Goal: Task Accomplishment & Management: Use online tool/utility

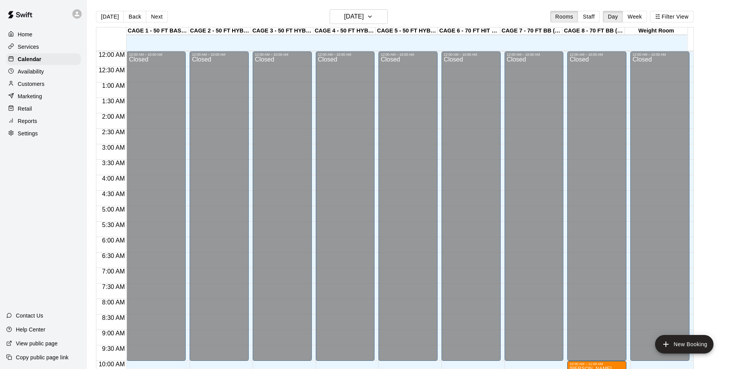
scroll to position [393, 0]
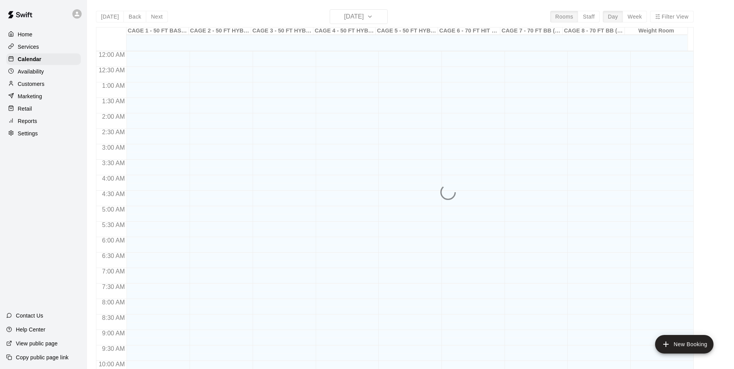
scroll to position [393, 0]
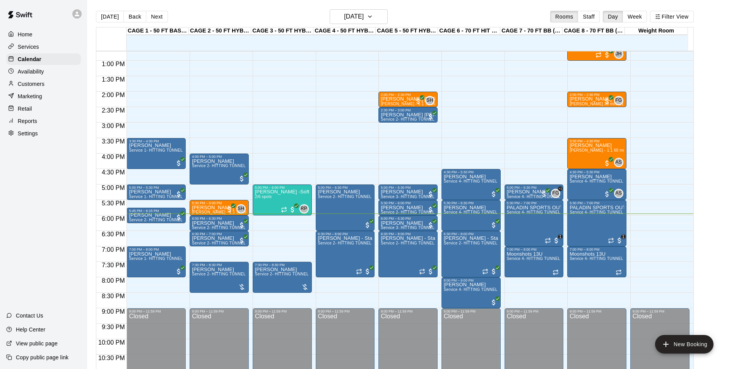
click at [58, 74] on div "Availability" at bounding box center [43, 72] width 75 height 12
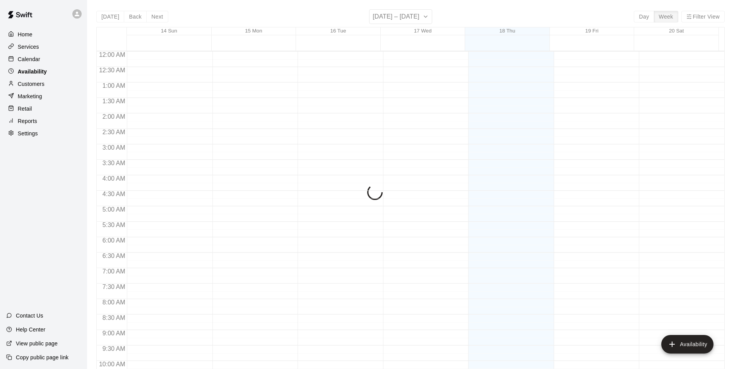
scroll to position [417, 0]
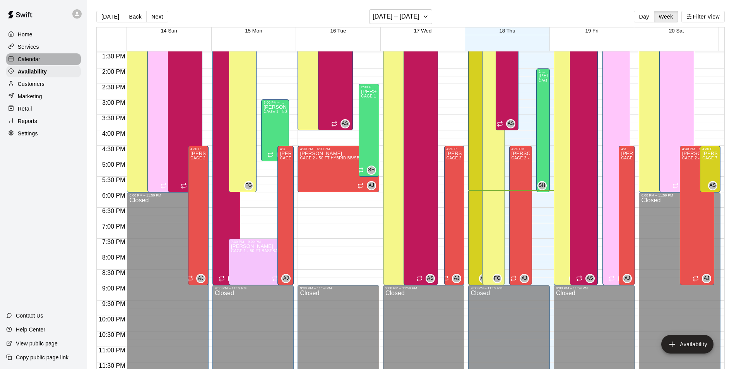
click at [36, 62] on p "Calendar" at bounding box center [29, 59] width 22 height 8
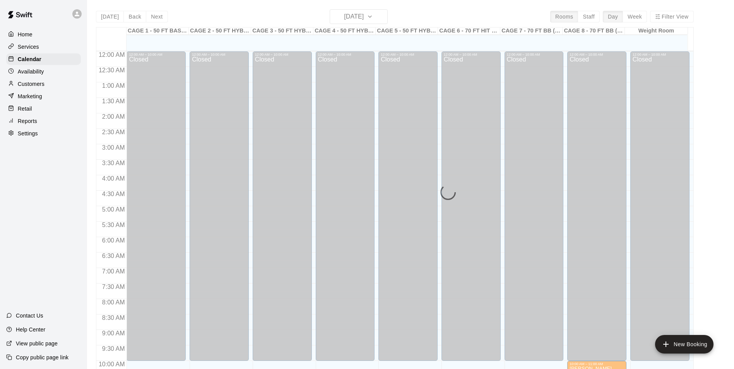
scroll to position [393, 0]
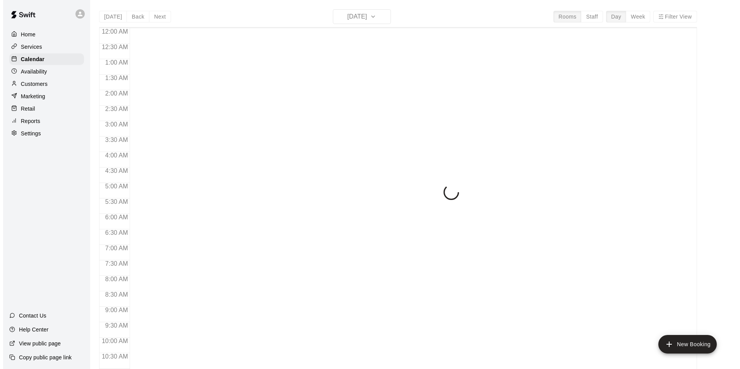
scroll to position [393, 0]
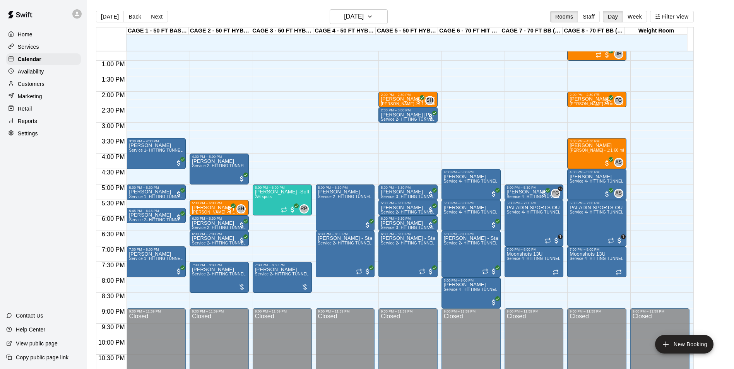
click at [588, 95] on div "2:00 PM – 2:30 PM" at bounding box center [597, 95] width 55 height 4
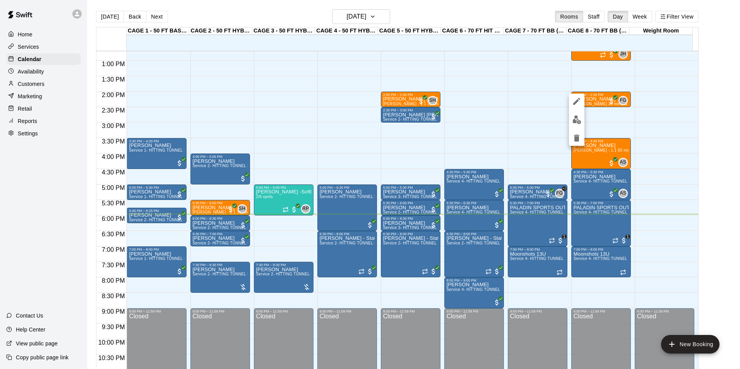
click at [579, 116] on img "edit" at bounding box center [577, 119] width 9 height 9
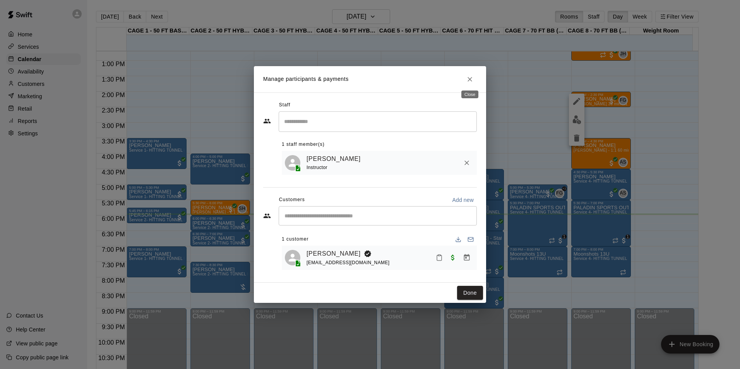
click at [469, 77] on icon "Close" at bounding box center [470, 79] width 5 height 5
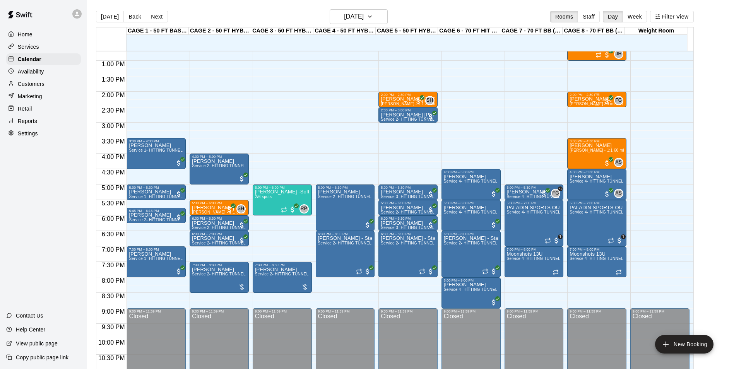
click at [589, 99] on p "[PERSON_NAME]" at bounding box center [597, 99] width 55 height 0
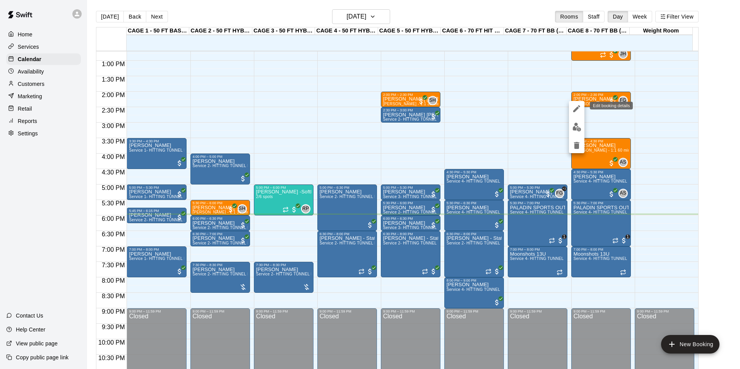
click at [573, 105] on icon "edit" at bounding box center [576, 108] width 9 height 9
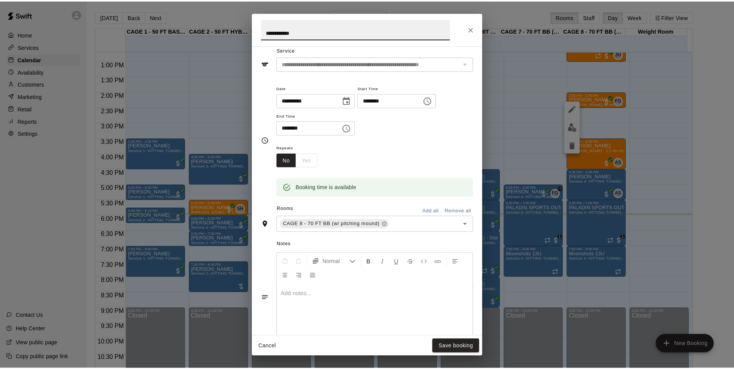
scroll to position [0, 0]
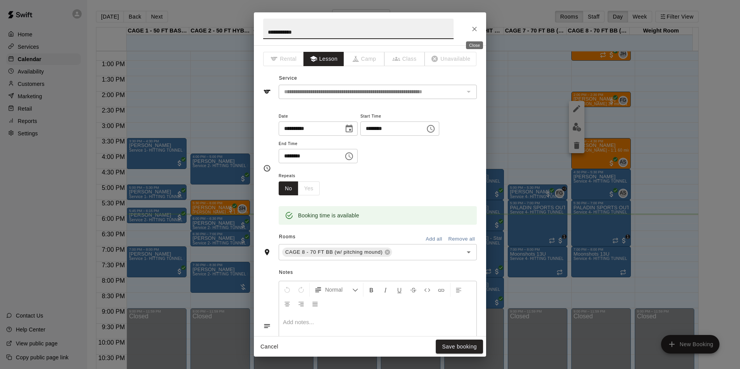
click at [477, 25] on icon "Close" at bounding box center [475, 29] width 8 height 8
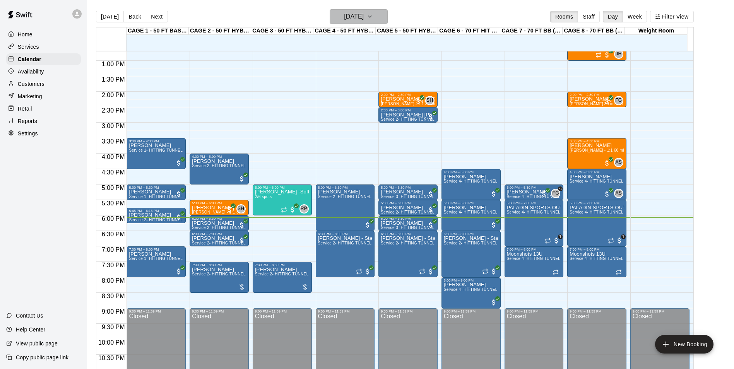
click at [373, 21] on icon "button" at bounding box center [370, 16] width 6 height 9
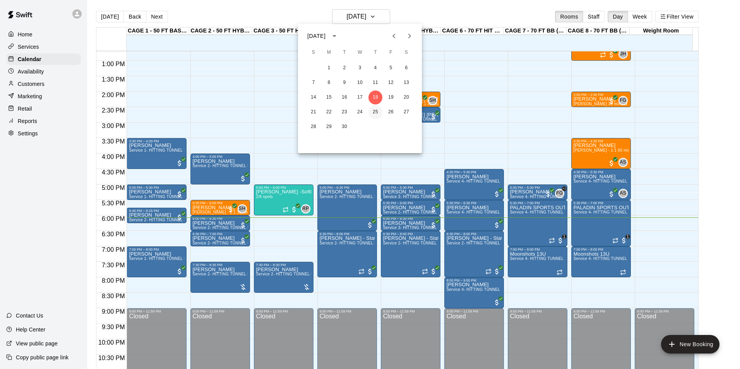
click at [374, 110] on button "25" at bounding box center [376, 112] width 14 height 14
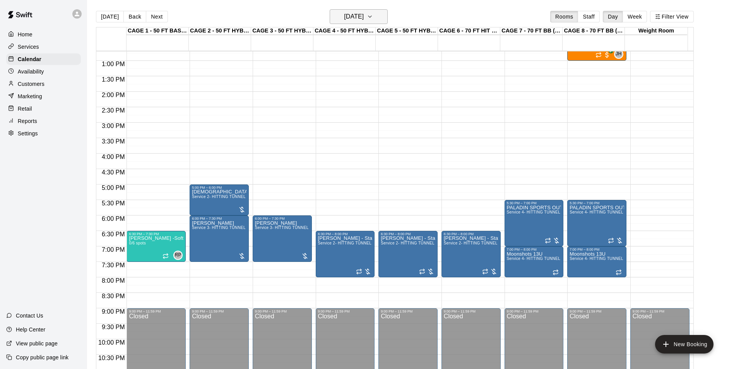
click at [387, 21] on button "Thursday Sep 25" at bounding box center [359, 16] width 58 height 15
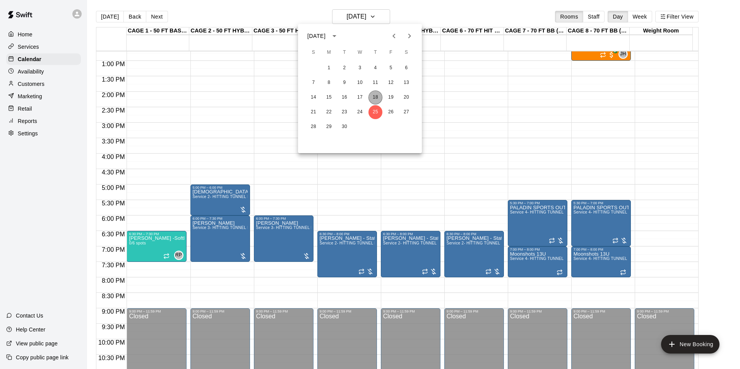
click at [377, 99] on button "18" at bounding box center [376, 98] width 14 height 14
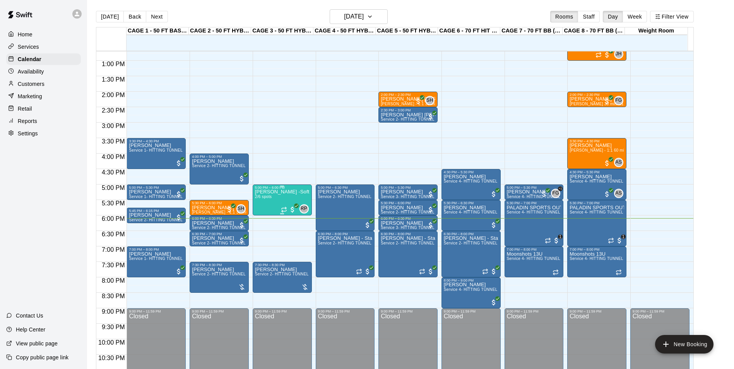
click at [286, 192] on p "[PERSON_NAME] -Softball pitching Group lesson" at bounding box center [282, 192] width 55 height 0
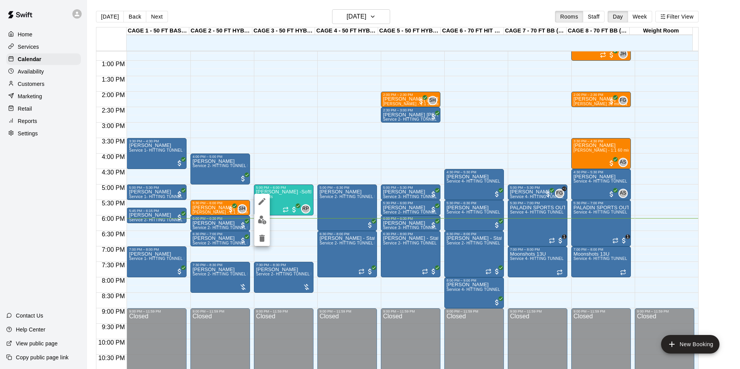
click at [262, 217] on img "edit" at bounding box center [262, 220] width 9 height 9
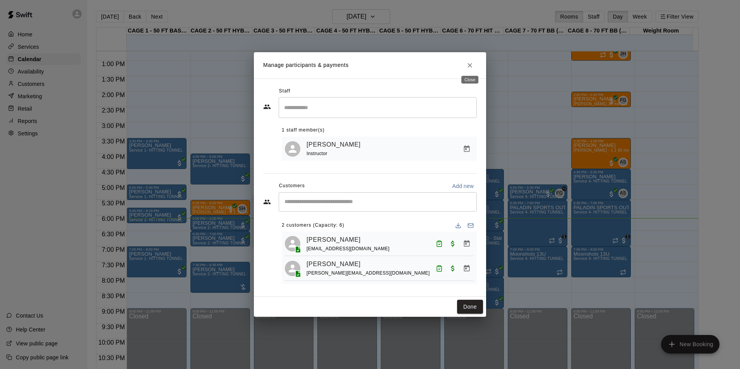
click at [475, 63] on button "Close" at bounding box center [470, 65] width 14 height 14
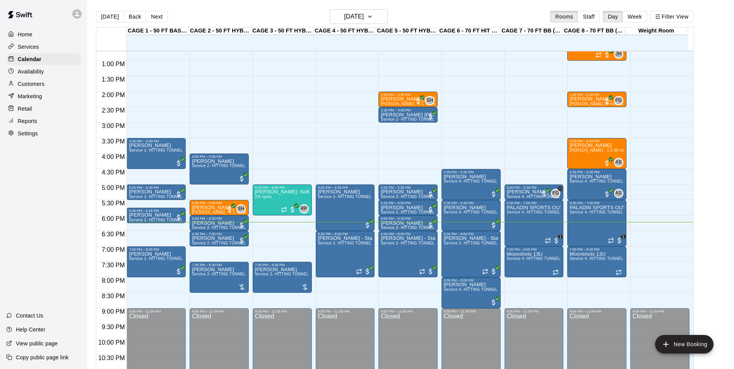
click at [382, 8] on main "Today Back Next Thursday Sep 18 Rooms Staff Day Week Filter View CAGE 1 - 50 FT…" at bounding box center [410, 191] width 647 height 382
click at [380, 7] on main "Today Back Next Thursday Sep 18 Rooms Staff Day Week Filter View CAGE 1 - 50 FT…" at bounding box center [410, 191] width 647 height 382
click at [380, 18] on button "[DATE]" at bounding box center [359, 16] width 58 height 15
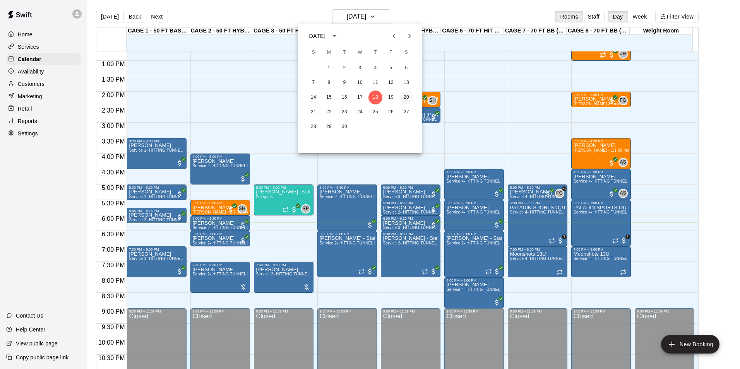
click at [406, 96] on button "20" at bounding box center [407, 98] width 14 height 14
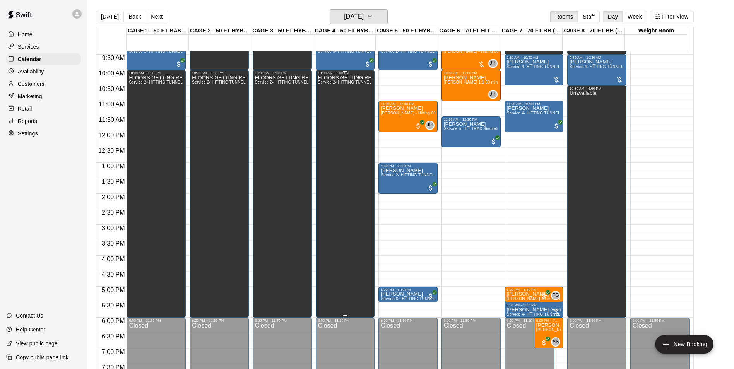
scroll to position [277, 0]
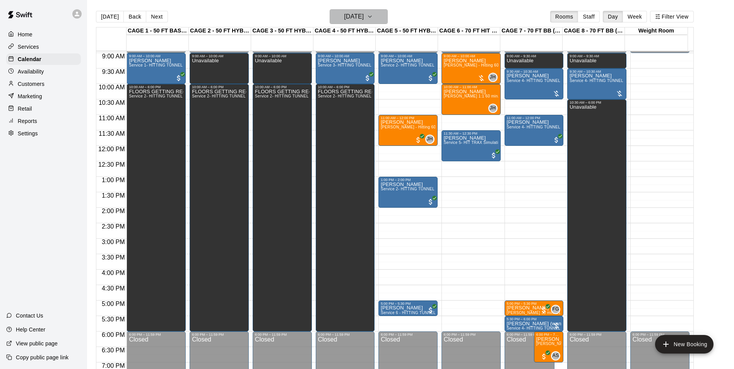
click at [388, 10] on button "Saturday Sep 20" at bounding box center [359, 16] width 58 height 15
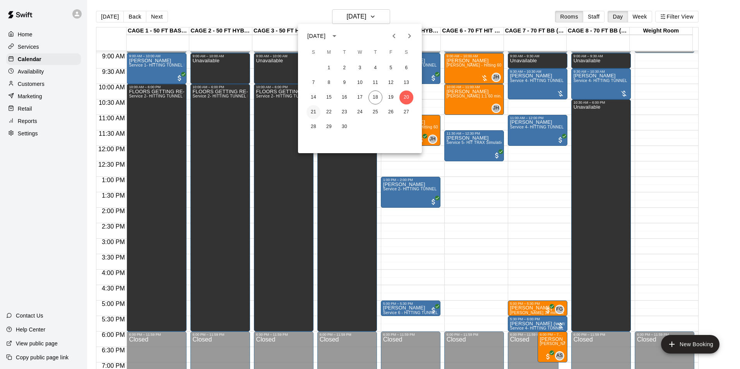
click at [314, 110] on button "21" at bounding box center [314, 112] width 14 height 14
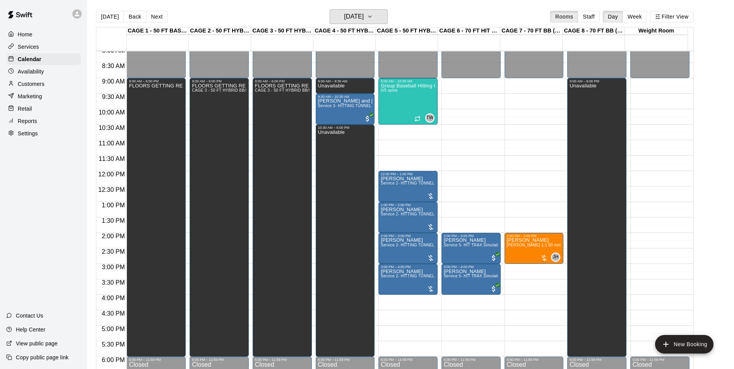
scroll to position [238, 0]
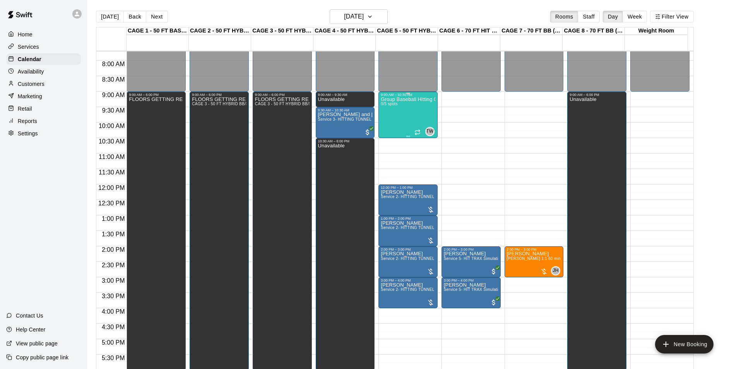
click at [406, 109] on div "Group Baseball Hitting Class - Sunday (Ages 11-13) 0/5 spots" at bounding box center [408, 281] width 55 height 369
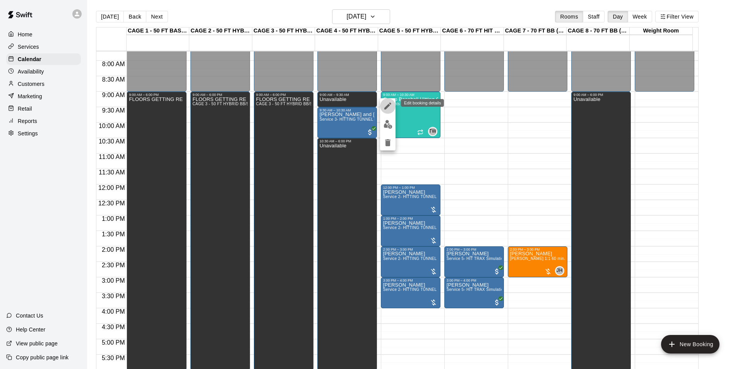
click at [390, 113] on button "edit" at bounding box center [387, 105] width 15 height 15
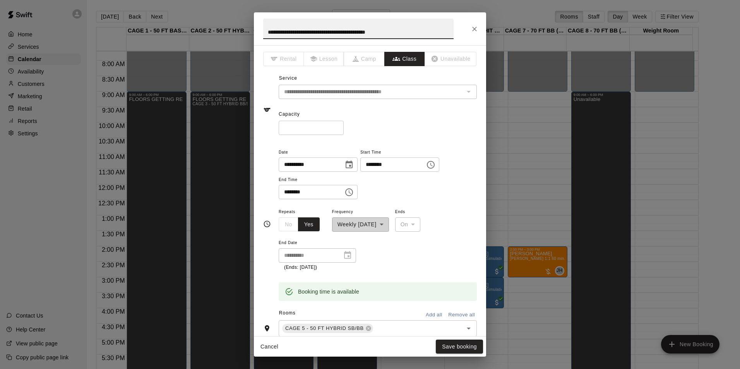
click at [477, 30] on icon "Close" at bounding box center [475, 29] width 8 height 8
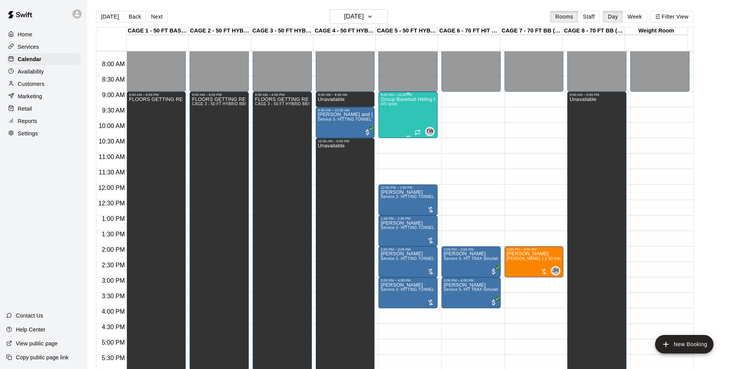
click at [388, 106] on span "0/5 spots" at bounding box center [389, 104] width 17 height 4
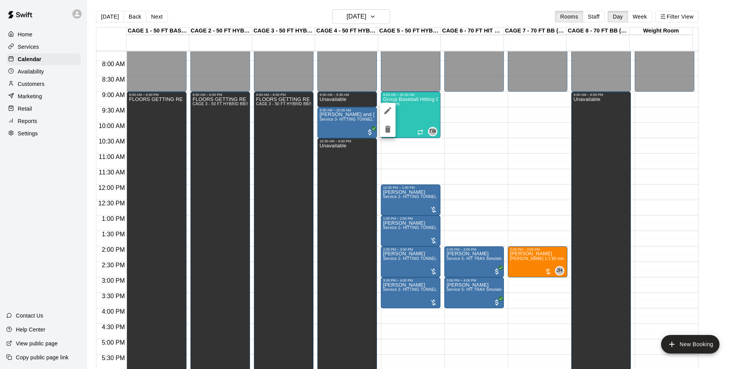
click at [418, 101] on div at bounding box center [370, 184] width 740 height 369
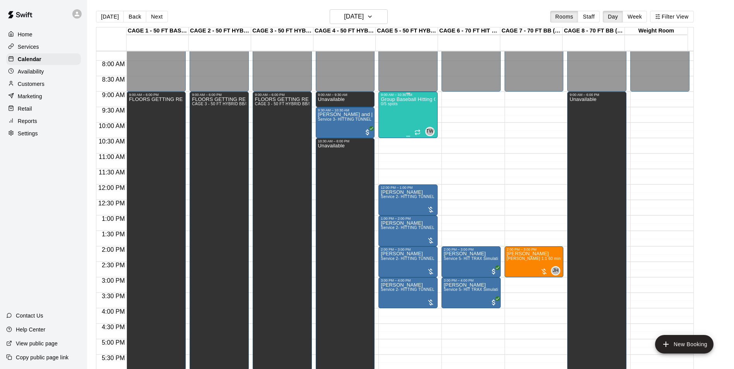
click at [417, 110] on div "Group Baseball Hitting Class - Sunday (Ages 11-13) 0/5 spots" at bounding box center [408, 281] width 55 height 369
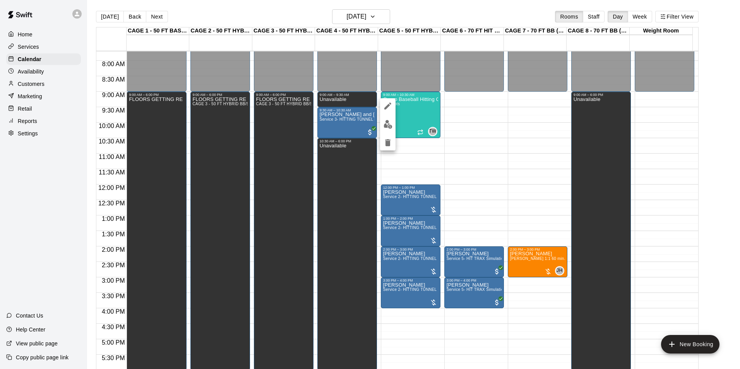
click at [388, 127] on img "edit" at bounding box center [388, 124] width 9 height 9
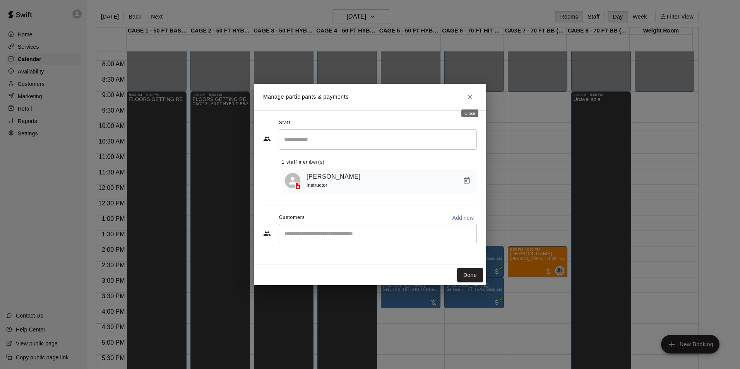
click at [474, 96] on button "Close" at bounding box center [470, 97] width 14 height 14
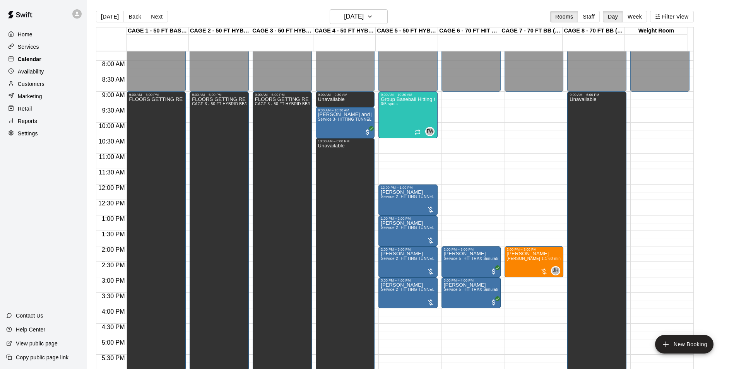
click at [62, 57] on div "Calendar" at bounding box center [43, 59] width 75 height 12
click at [344, 13] on h6 "Sunday Sep 21" at bounding box center [354, 16] width 20 height 11
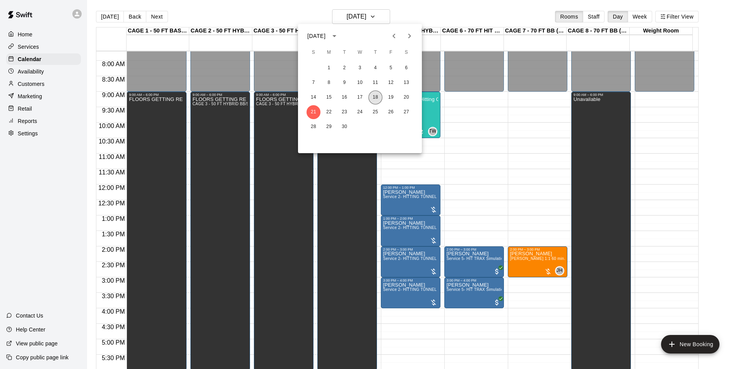
click at [371, 96] on button "18" at bounding box center [376, 98] width 14 height 14
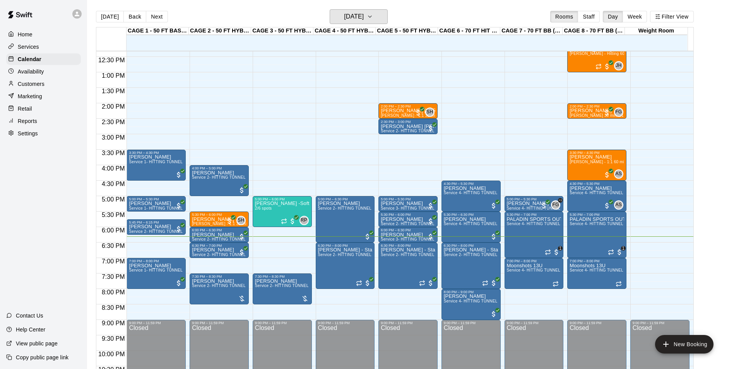
scroll to position [417, 0]
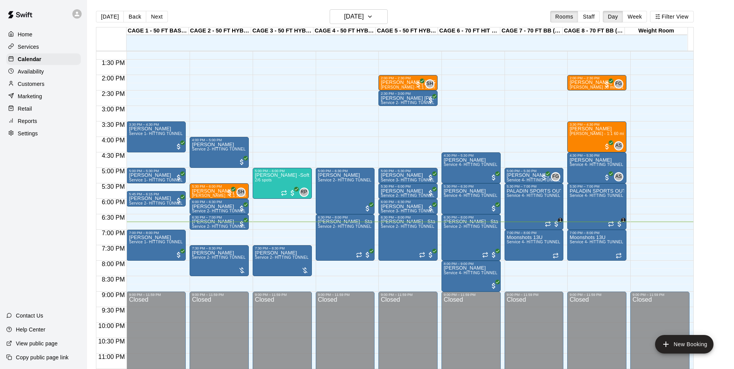
scroll to position [417, 0]
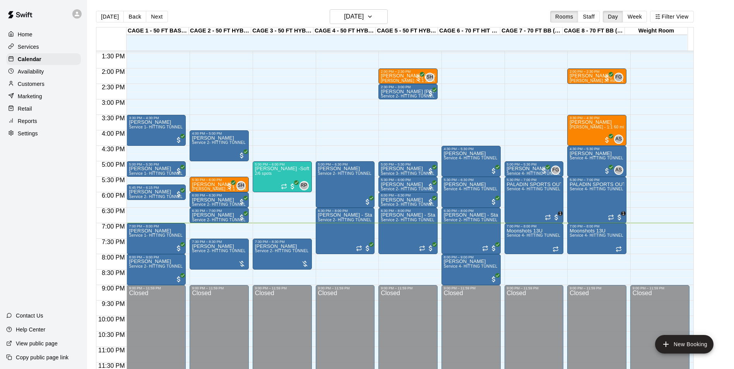
click at [43, 81] on div "Customers" at bounding box center [43, 84] width 75 height 12
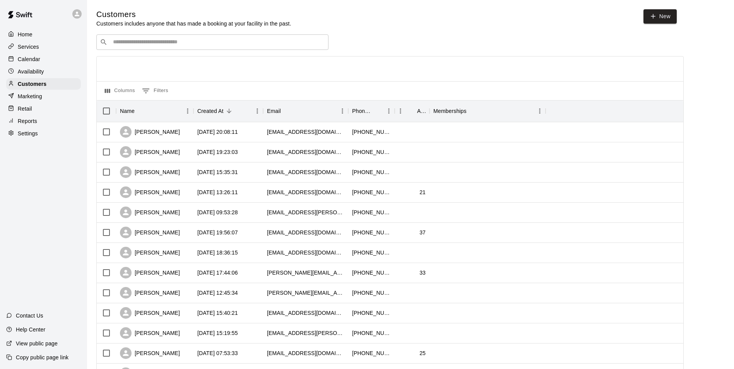
click at [247, 37] on div "​ ​" at bounding box center [212, 41] width 232 height 15
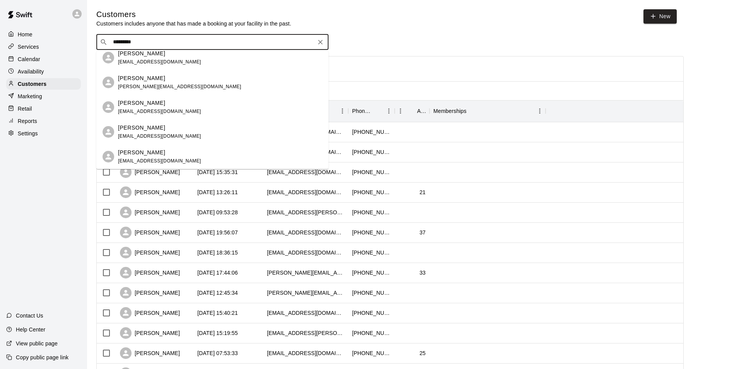
scroll to position [155, 0]
click at [114, 45] on input "*********" at bounding box center [212, 42] width 203 height 8
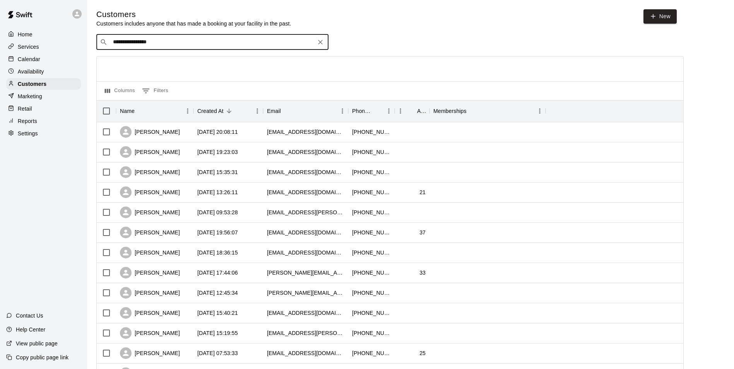
click at [185, 43] on input "**********" at bounding box center [212, 42] width 203 height 8
drag, startPoint x: 132, startPoint y: 43, endPoint x: 108, endPoint y: 48, distance: 24.1
click at [108, 48] on div "**********" at bounding box center [212, 41] width 232 height 15
type input "*********"
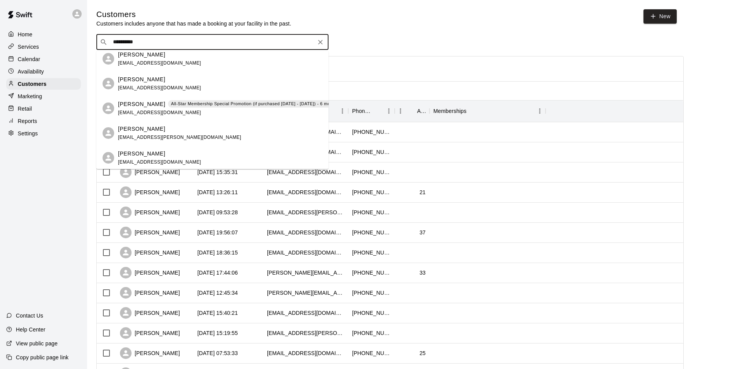
scroll to position [310, 0]
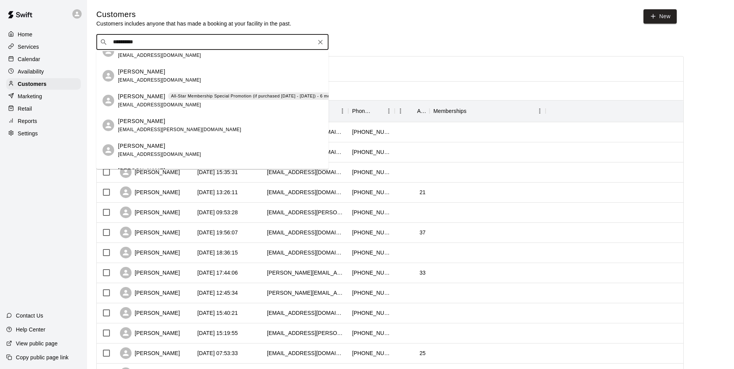
click at [304, 101] on div "Jaxson Rodriguez All-Star Membership Special Promotion (if purchased August - S…" at bounding box center [242, 101] width 248 height 17
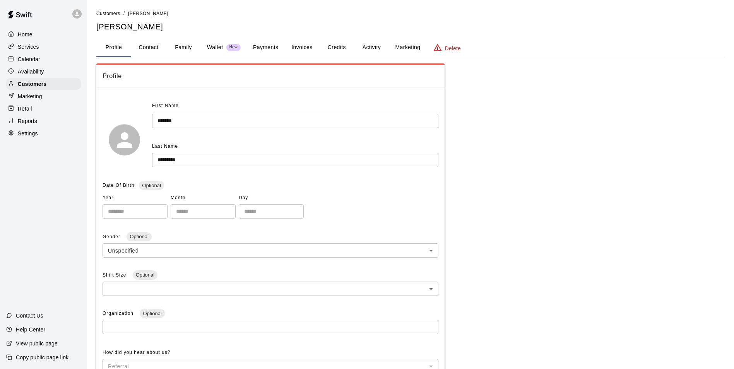
click at [160, 52] on button "Contact" at bounding box center [148, 47] width 35 height 19
select select "**"
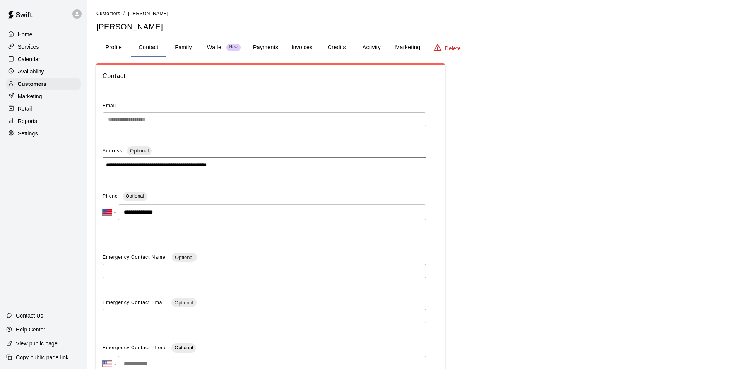
click at [336, 43] on button "Credits" at bounding box center [336, 47] width 35 height 19
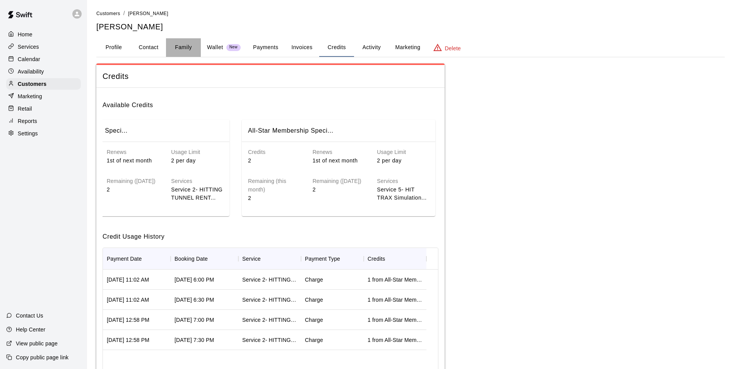
click at [176, 48] on button "Family" at bounding box center [183, 47] width 35 height 19
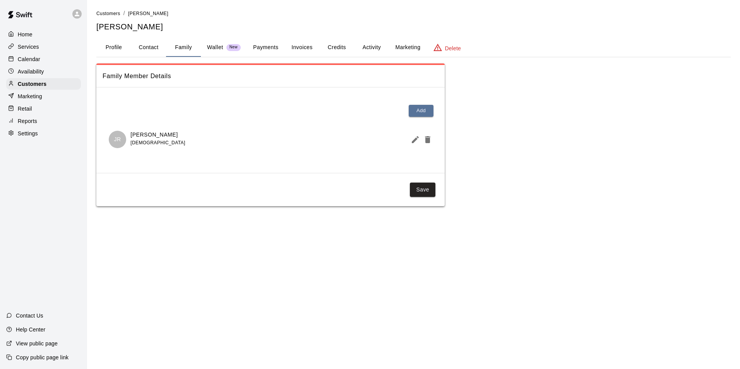
click at [155, 48] on button "Contact" at bounding box center [148, 47] width 35 height 19
select select "**"
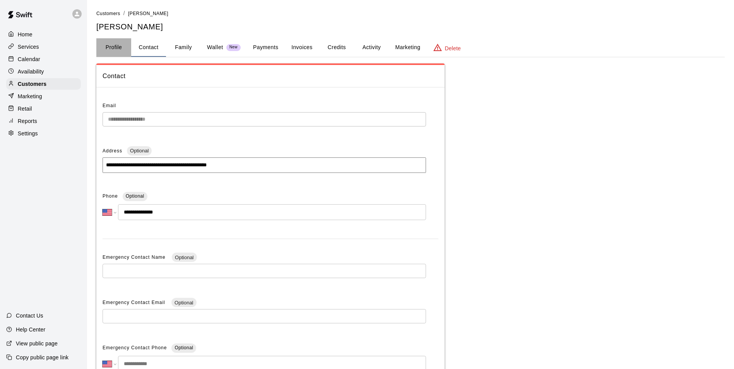
click at [107, 45] on button "Profile" at bounding box center [113, 47] width 35 height 19
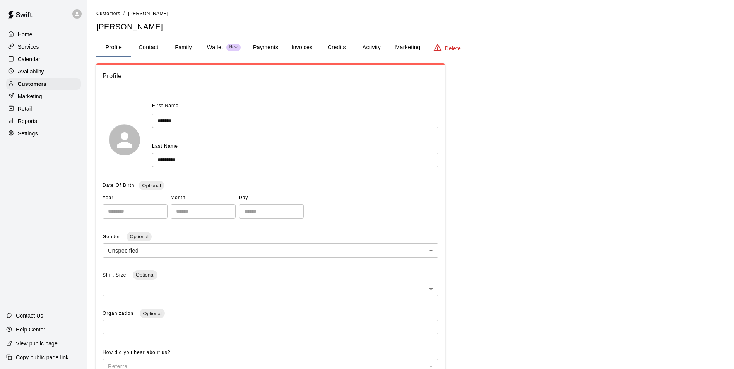
drag, startPoint x: 50, startPoint y: 69, endPoint x: 50, endPoint y: 60, distance: 9.3
click at [50, 69] on div "Availability" at bounding box center [43, 72] width 75 height 12
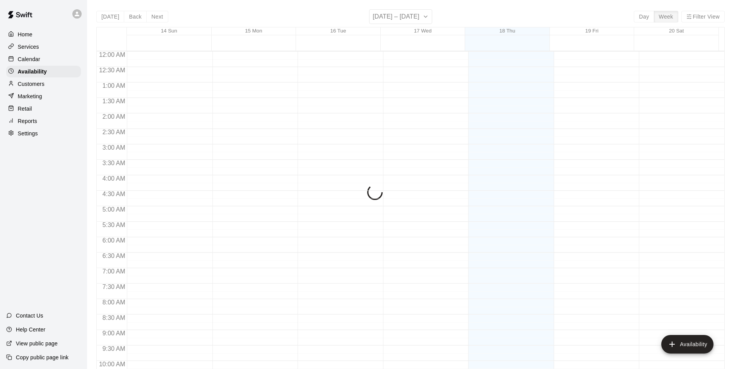
scroll to position [417, 0]
click at [51, 59] on div "Calendar" at bounding box center [43, 59] width 75 height 12
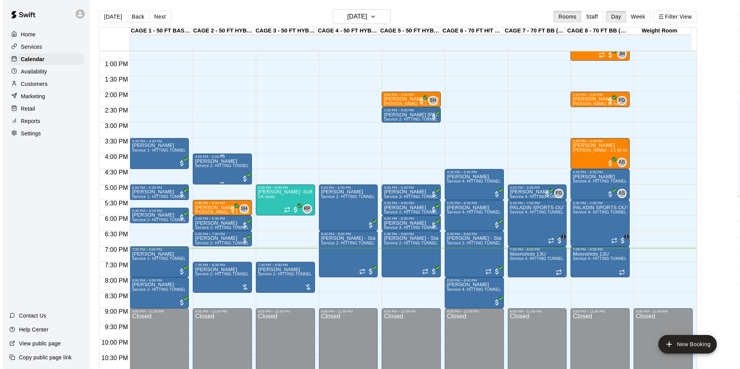
scroll to position [417, 0]
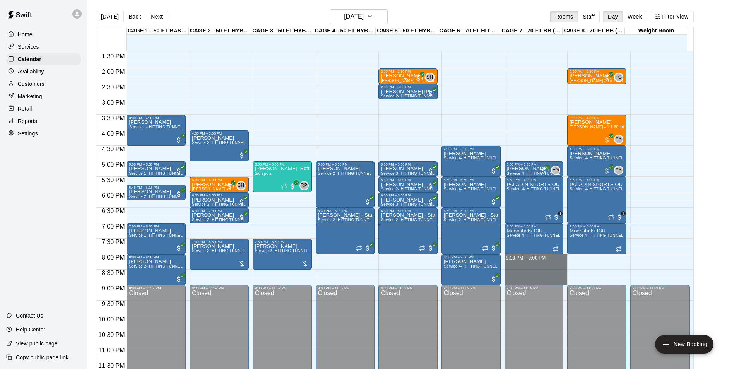
drag, startPoint x: 533, startPoint y: 255, endPoint x: 535, endPoint y: 279, distance: 23.7
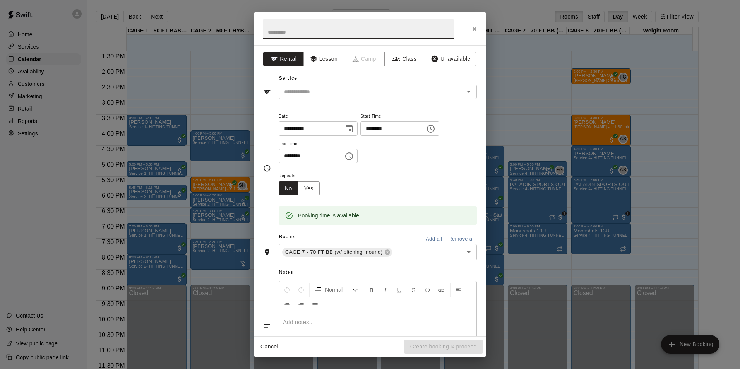
click at [477, 24] on button "Close" at bounding box center [475, 29] width 14 height 14
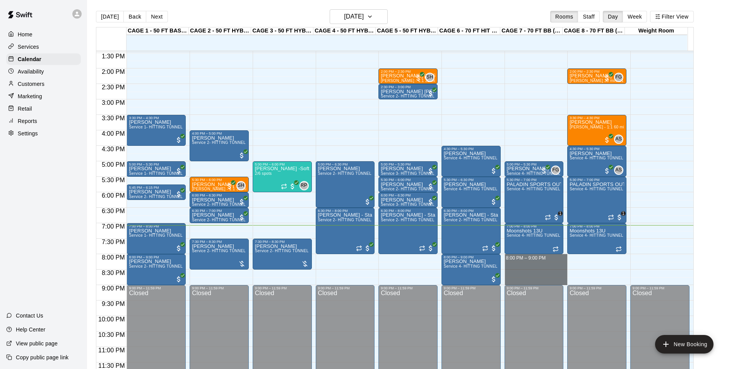
drag, startPoint x: 518, startPoint y: 255, endPoint x: 521, endPoint y: 279, distance: 23.8
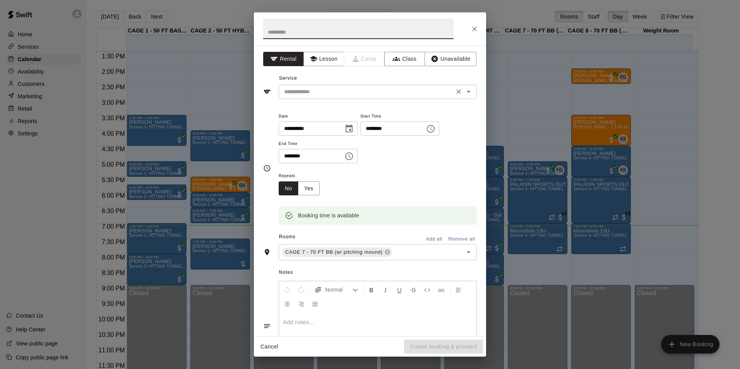
click at [370, 89] on input "text" at bounding box center [366, 92] width 171 height 10
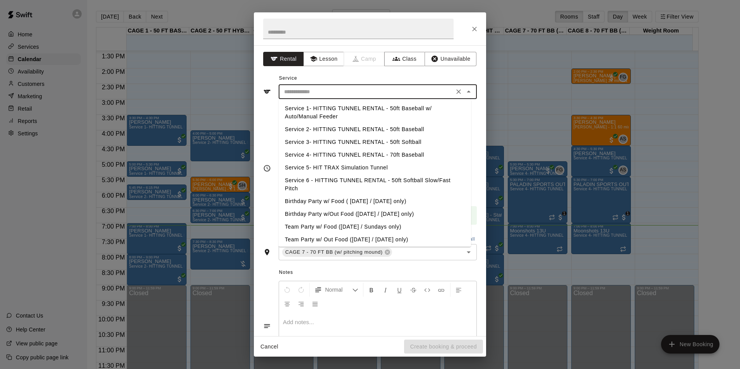
click at [409, 152] on li "Service 4- HITTING TUNNEL RENTAL - 70ft Baseball" at bounding box center [375, 155] width 192 height 13
type input "**********"
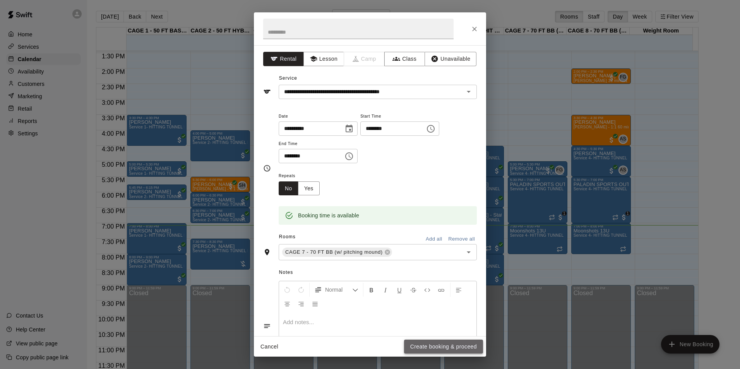
click at [443, 341] on button "Create booking & proceed" at bounding box center [443, 347] width 79 height 14
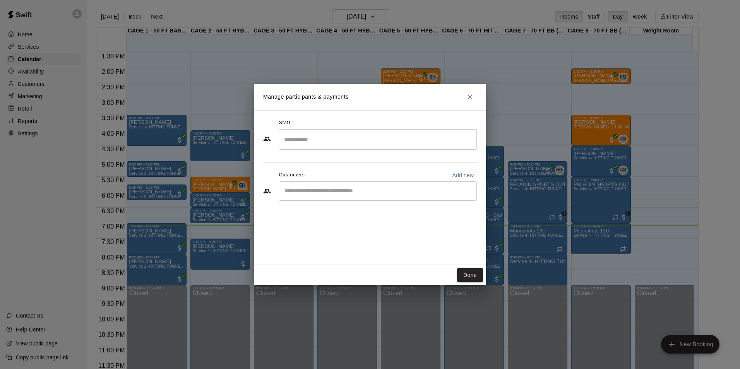
click at [330, 192] on input "Start typing to search customers..." at bounding box center [377, 191] width 191 height 8
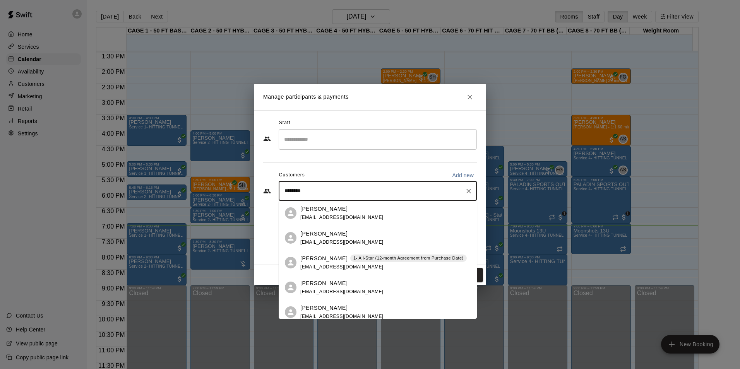
type input "*********"
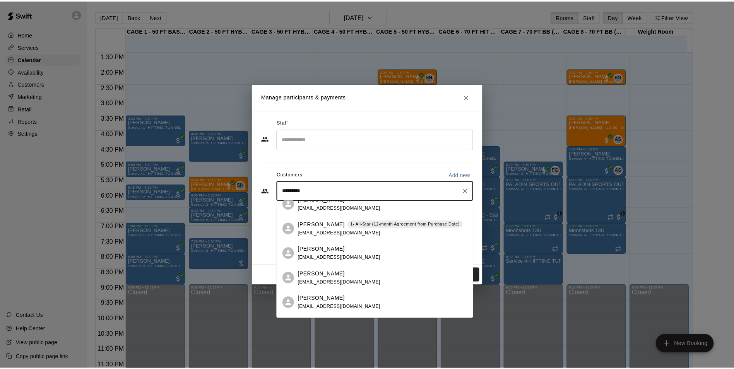
scroll to position [0, 0]
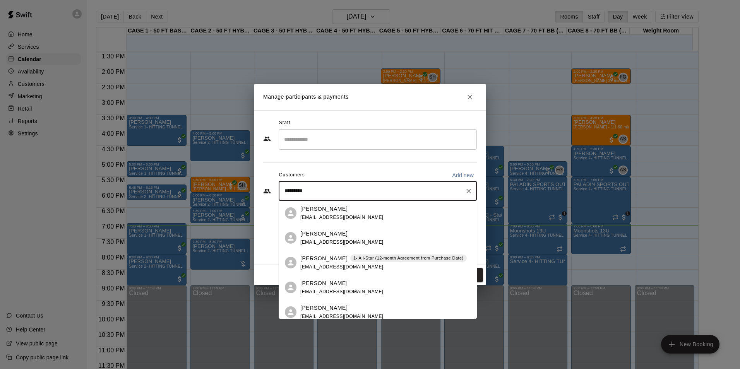
click at [359, 259] on p "1- All-Star (12-month Agreement from Purchase Date)" at bounding box center [408, 258] width 110 height 7
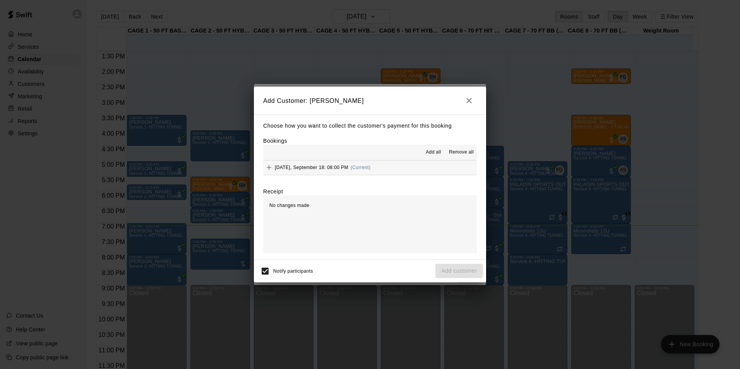
click at [434, 159] on div "Add all Remove all" at bounding box center [370, 152] width 214 height 15
click at [430, 153] on span "Add all" at bounding box center [433, 153] width 15 height 8
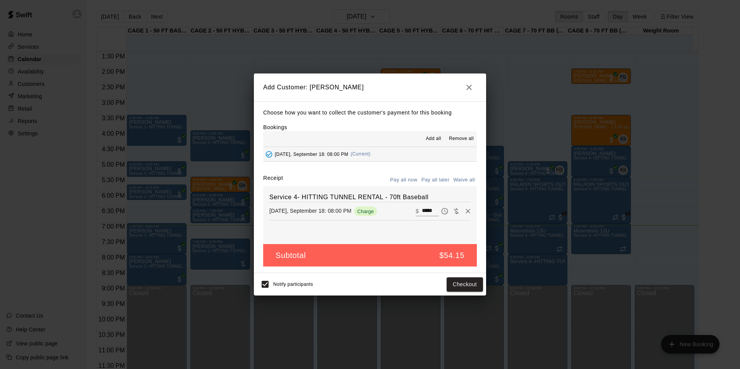
click at [434, 178] on button "Pay all later" at bounding box center [436, 180] width 32 height 12
click at [450, 288] on button "Add customer" at bounding box center [460, 285] width 48 height 14
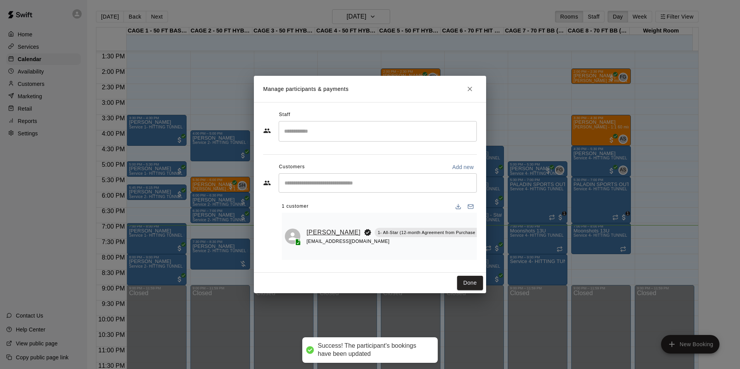
click at [327, 232] on link "[PERSON_NAME]" at bounding box center [334, 233] width 54 height 10
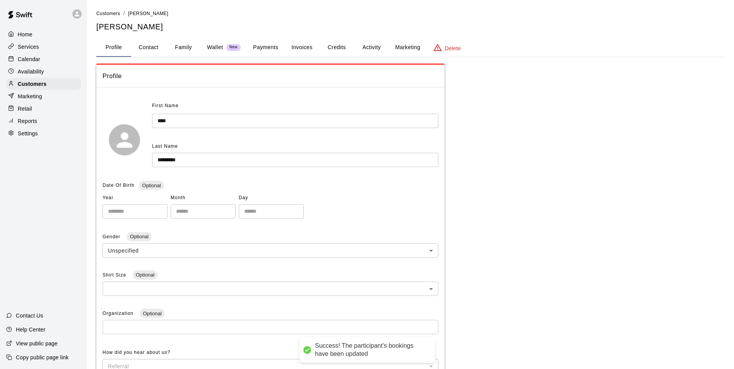
click at [333, 46] on button "Credits" at bounding box center [336, 47] width 35 height 19
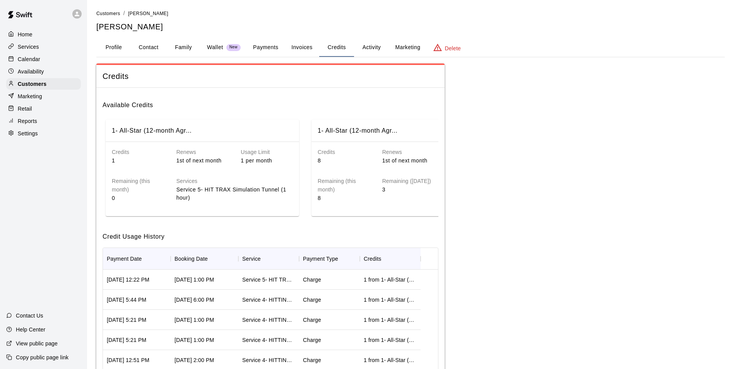
click at [55, 67] on div "Availability" at bounding box center [43, 72] width 75 height 12
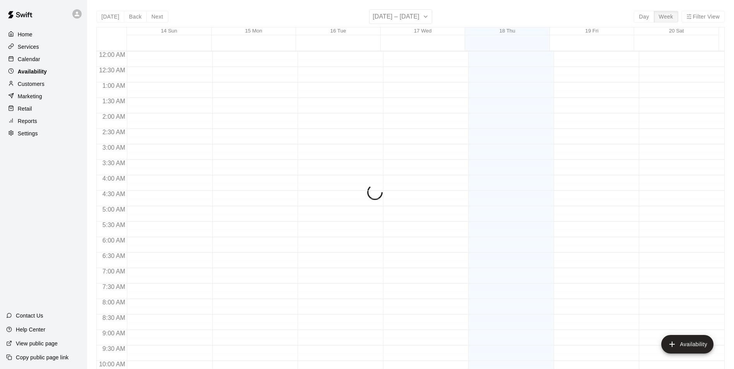
scroll to position [417, 0]
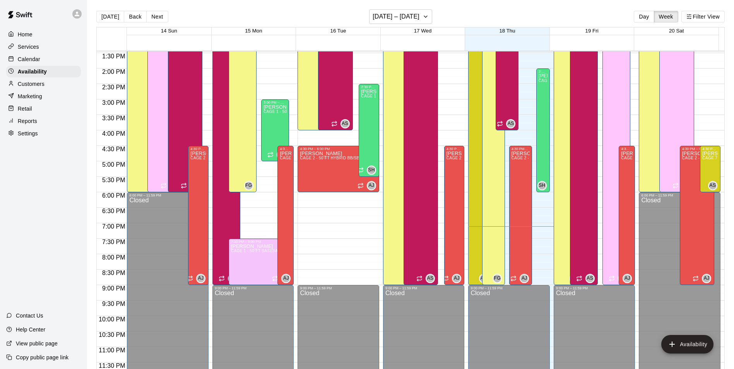
click at [54, 60] on div "Calendar" at bounding box center [43, 59] width 75 height 12
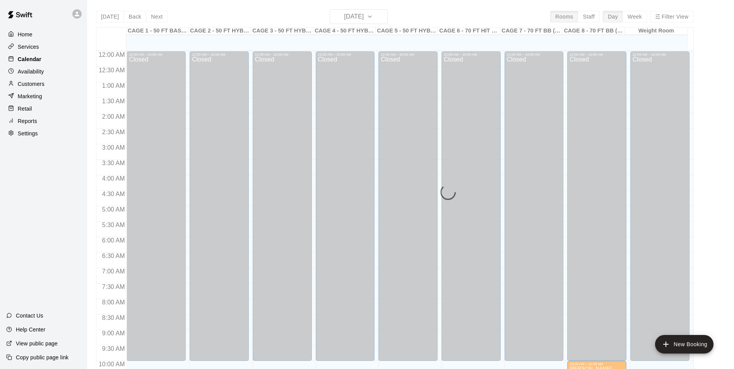
scroll to position [393, 0]
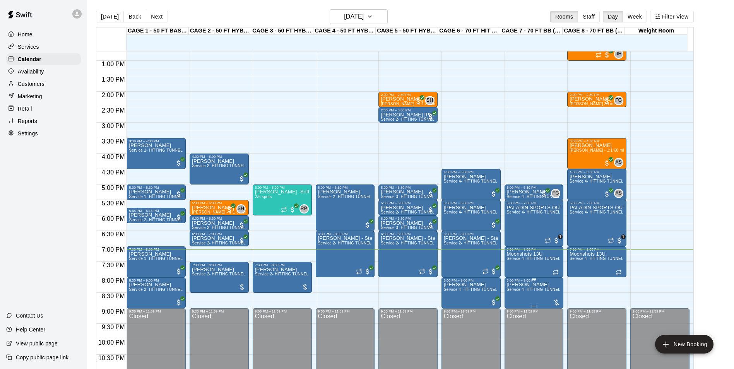
click at [538, 291] on span "Service 4- HITTING TUNNEL RENTAL - 70ft Baseball" at bounding box center [556, 290] width 98 height 4
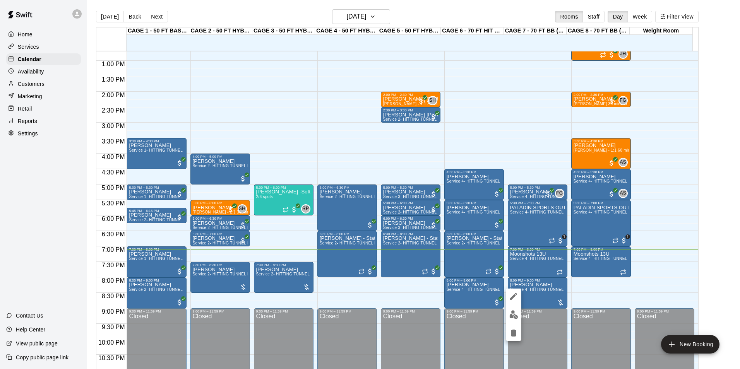
drag, startPoint x: 704, startPoint y: 197, endPoint x: 712, endPoint y: 195, distance: 7.9
click at [705, 197] on div at bounding box center [370, 184] width 740 height 369
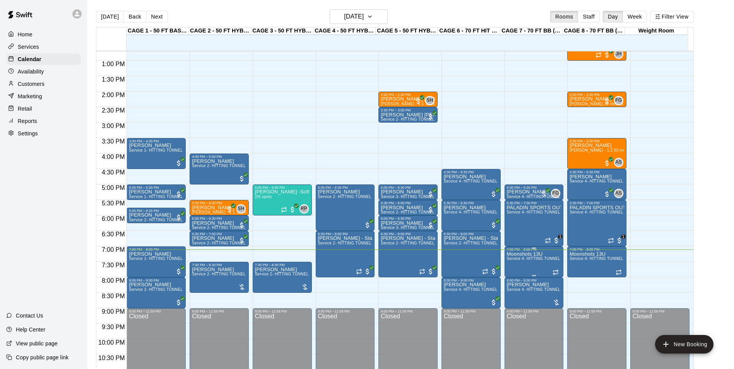
click at [524, 252] on div "7:00 PM – 8:00 PM" at bounding box center [534, 250] width 55 height 4
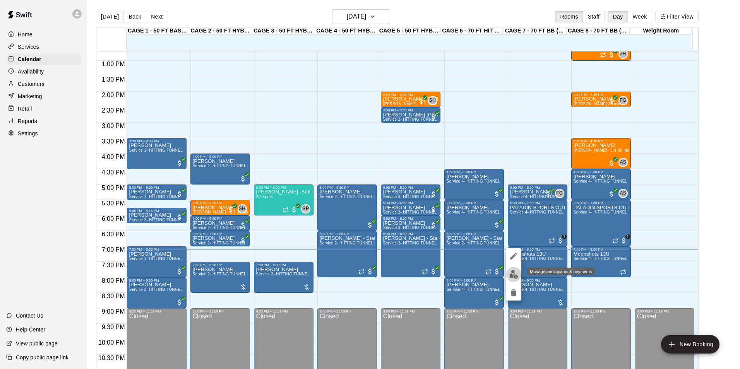
click at [512, 267] on button "edit" at bounding box center [513, 274] width 15 height 15
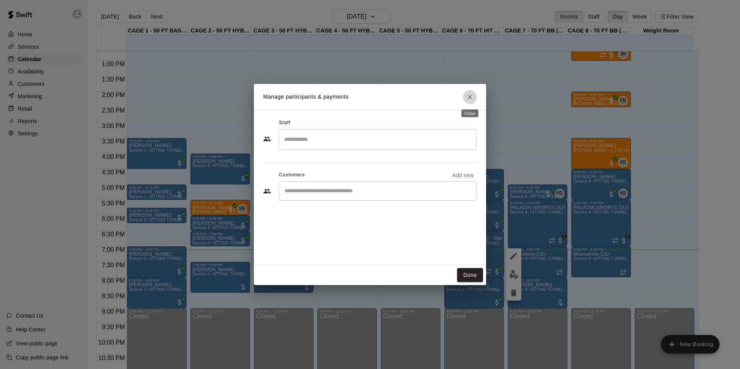
click at [470, 100] on icon "Close" at bounding box center [470, 97] width 8 height 8
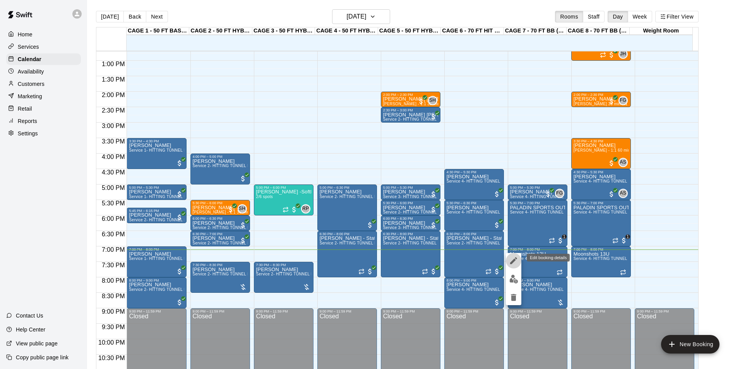
click at [517, 266] on button "edit" at bounding box center [513, 260] width 15 height 15
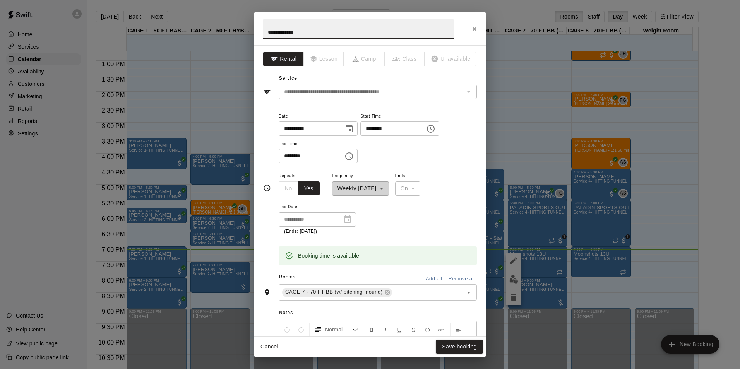
click at [472, 29] on icon "Close" at bounding box center [475, 29] width 8 height 8
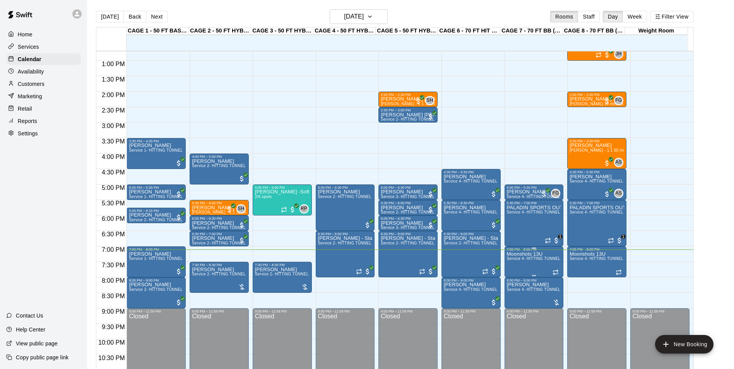
click at [537, 254] on p "Moonshots 13U" at bounding box center [534, 254] width 55 height 0
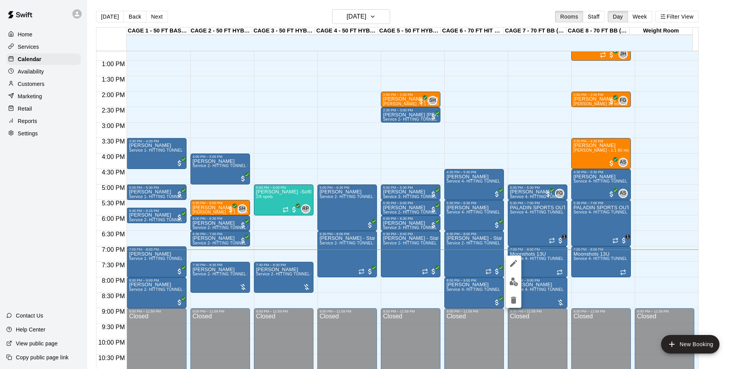
click at [513, 289] on button "edit" at bounding box center [513, 281] width 15 height 15
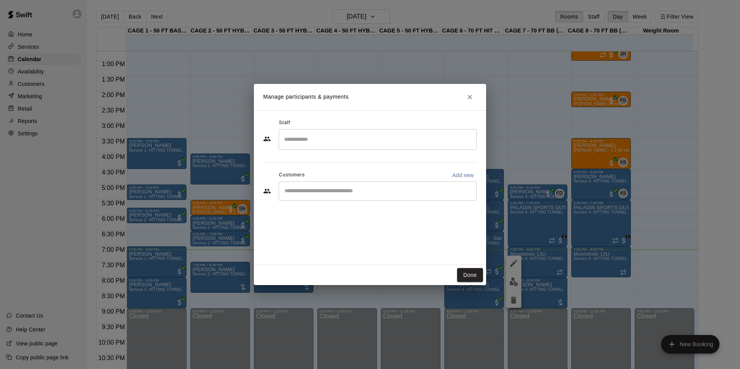
click at [472, 93] on icon "Close" at bounding box center [470, 97] width 8 height 8
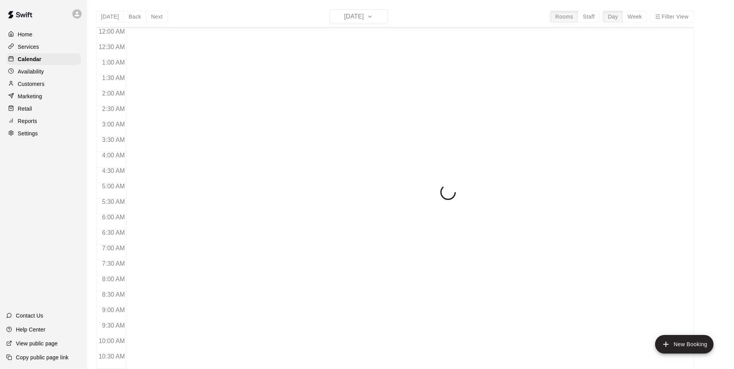
scroll to position [393, 0]
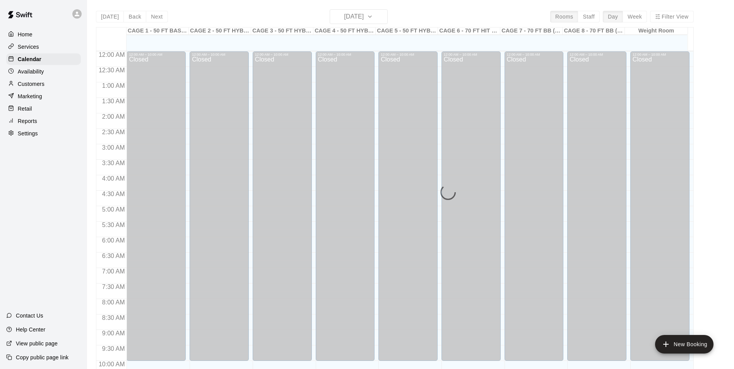
scroll to position [393, 0]
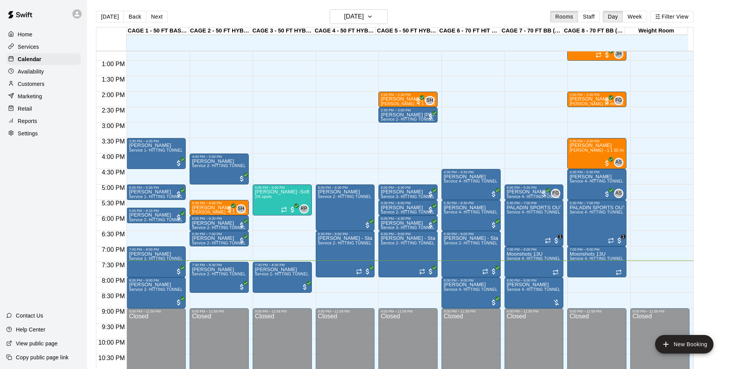
scroll to position [417, 0]
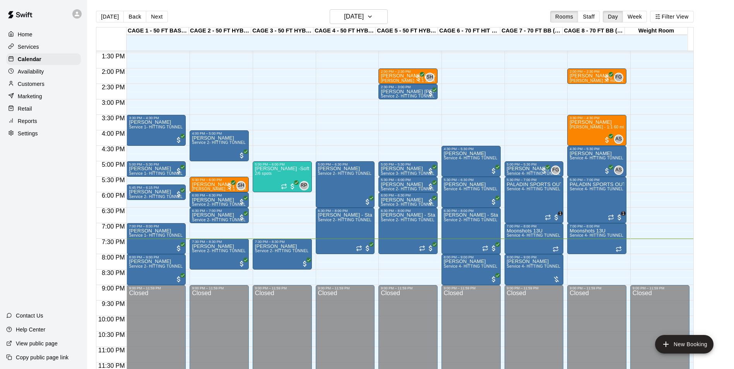
click at [381, 9] on main "Today Back Next Thursday Sep 18 Rooms Staff Day Week Filter View CAGE 1 - 50 FT…" at bounding box center [410, 191] width 647 height 382
click at [380, 15] on button "[DATE]" at bounding box center [359, 16] width 58 height 15
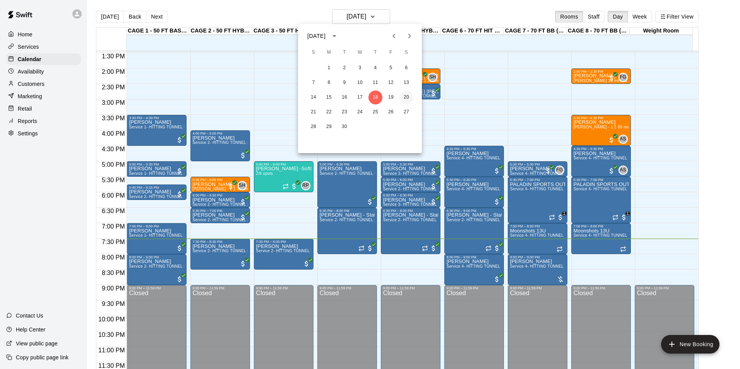
click at [405, 93] on button "20" at bounding box center [407, 98] width 14 height 14
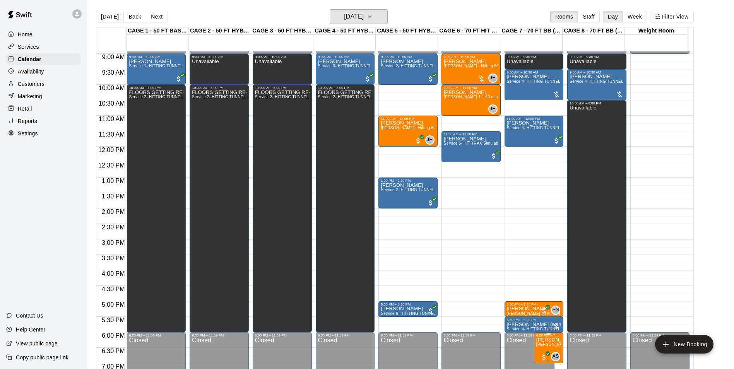
scroll to position [262, 0]
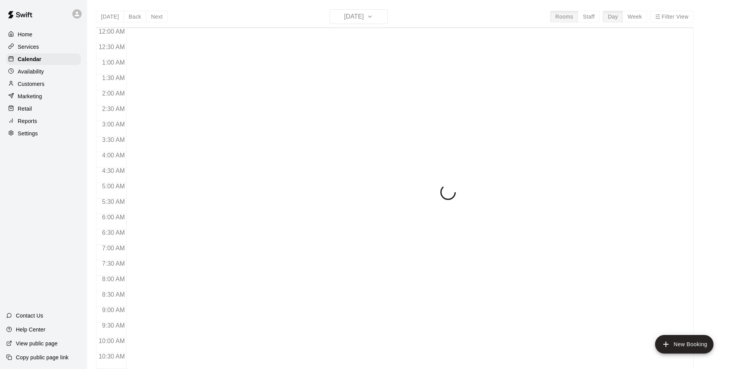
scroll to position [393, 0]
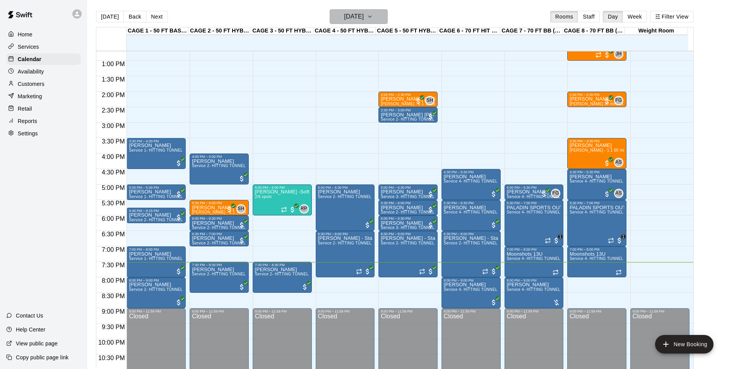
click at [344, 20] on h6 "[DATE]" at bounding box center [354, 16] width 20 height 11
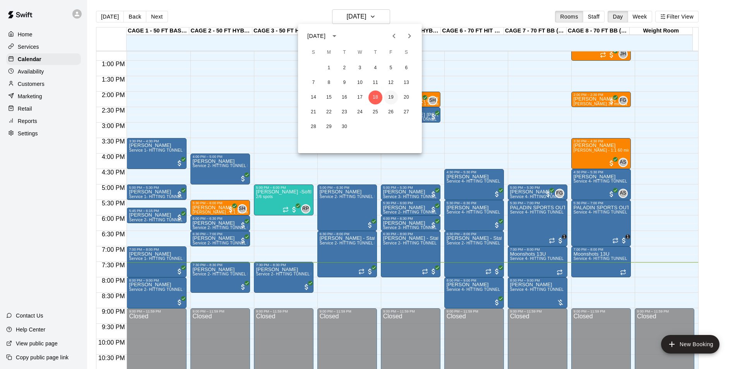
click at [389, 96] on button "19" at bounding box center [391, 98] width 14 height 14
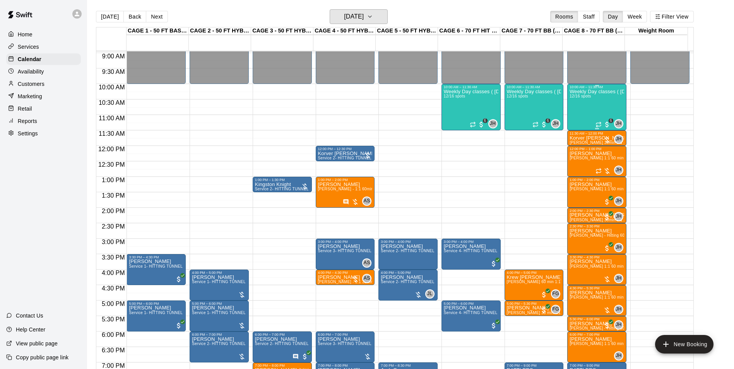
scroll to position [355, 0]
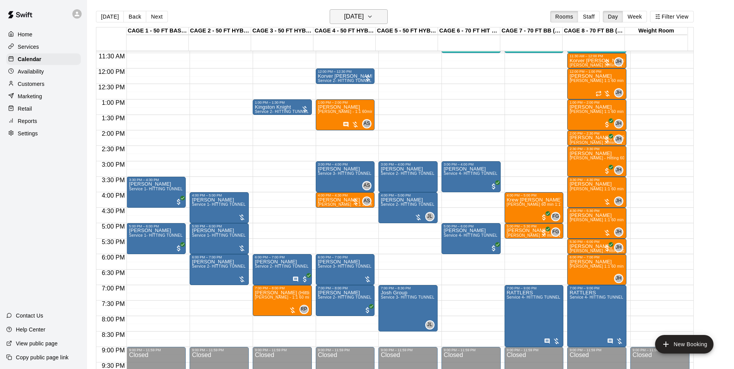
click at [364, 14] on h6 "Friday Sep 19" at bounding box center [354, 16] width 20 height 11
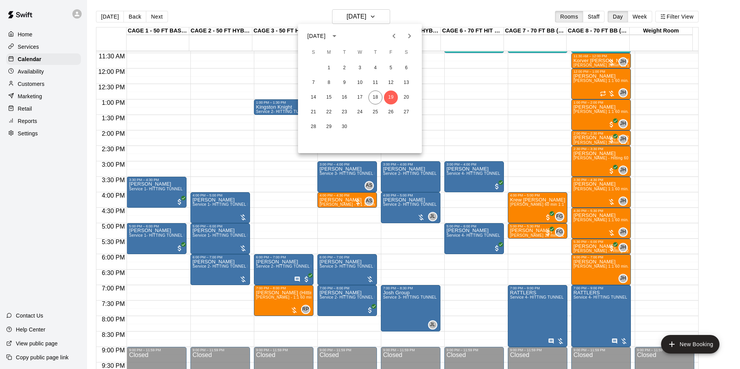
click at [698, 156] on div at bounding box center [370, 184] width 740 height 369
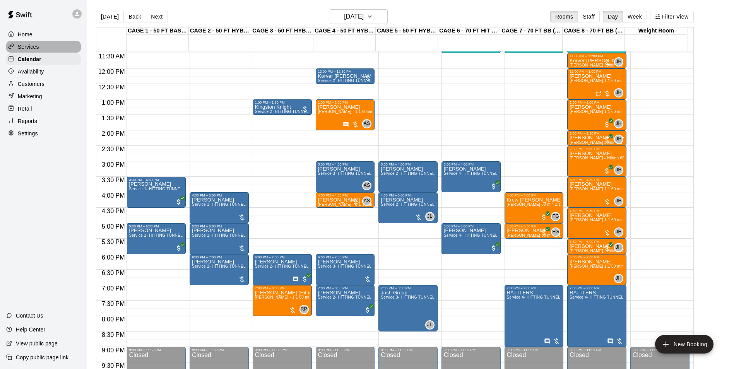
click at [34, 50] on p "Services" at bounding box center [28, 47] width 21 height 8
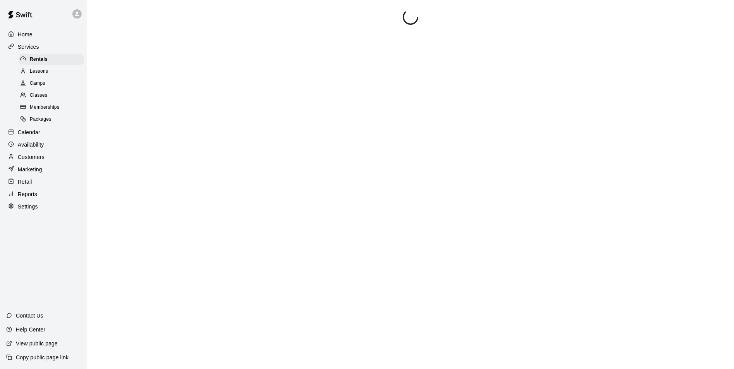
click at [46, 74] on span "Lessons" at bounding box center [39, 72] width 19 height 8
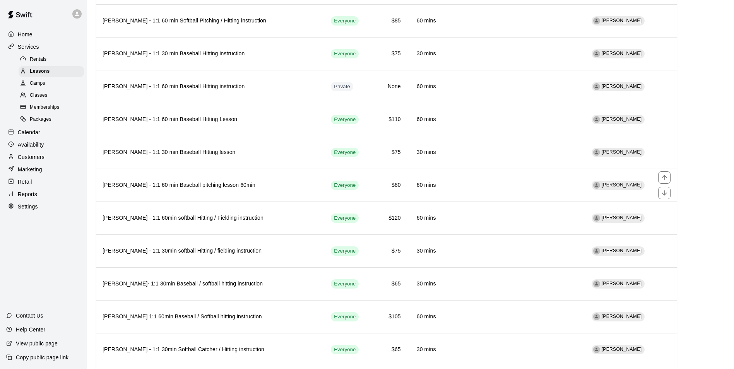
scroll to position [503, 0]
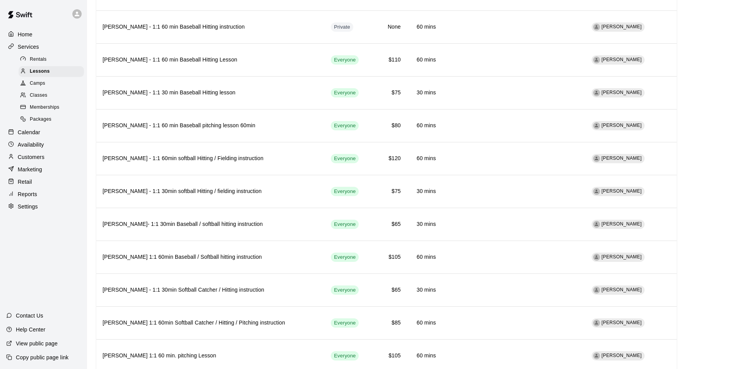
click at [33, 39] on div "Home" at bounding box center [43, 35] width 75 height 12
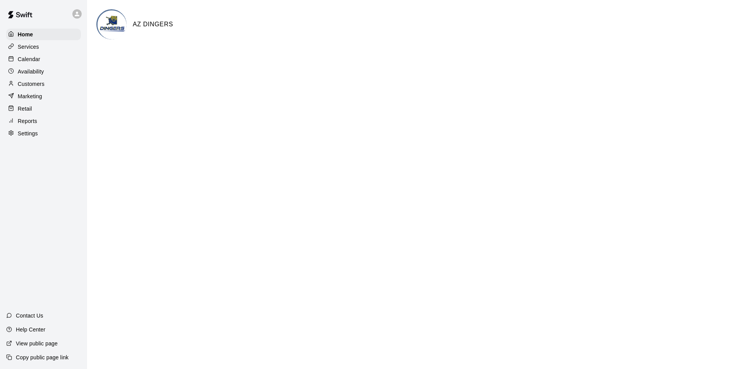
click at [34, 43] on div "Services" at bounding box center [43, 47] width 75 height 12
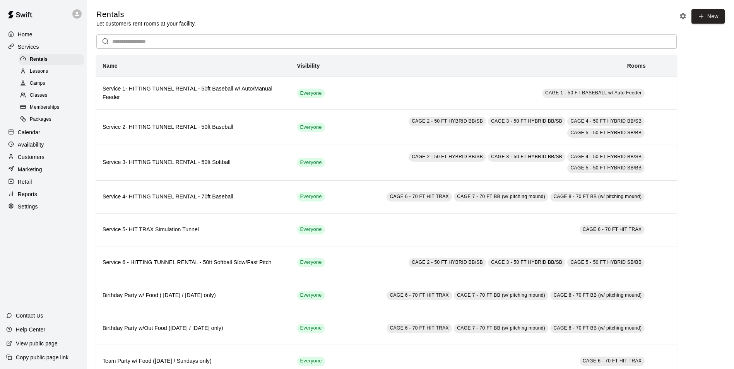
click at [40, 48] on div "Services" at bounding box center [43, 47] width 75 height 12
click at [43, 130] on div "Calendar" at bounding box center [43, 133] width 75 height 12
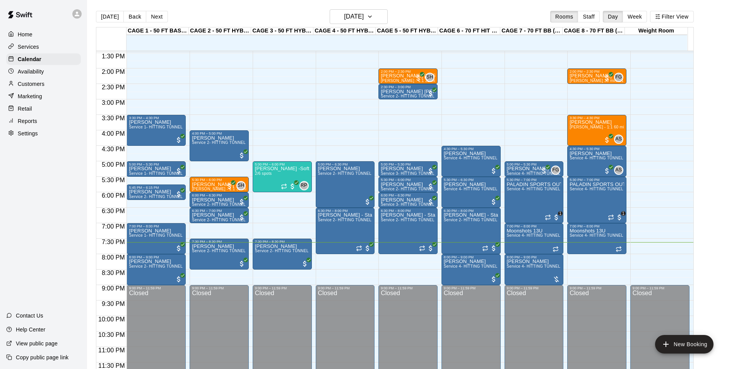
scroll to position [417, 0]
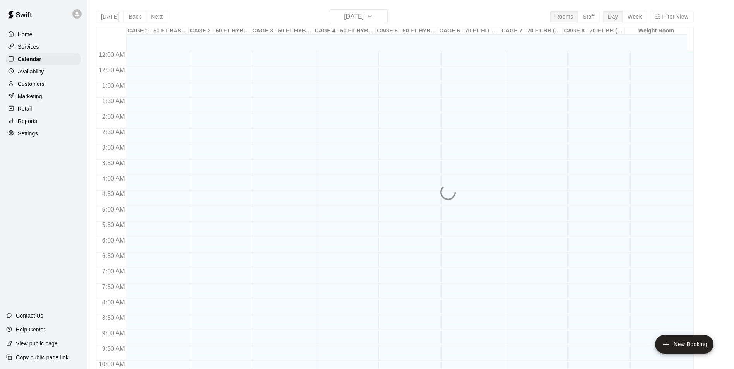
scroll to position [393, 0]
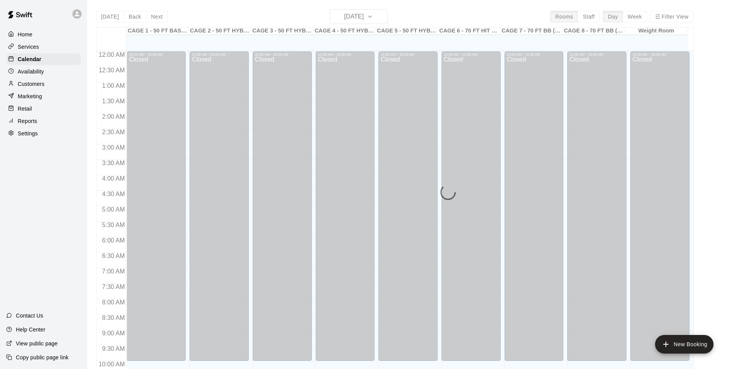
scroll to position [393, 0]
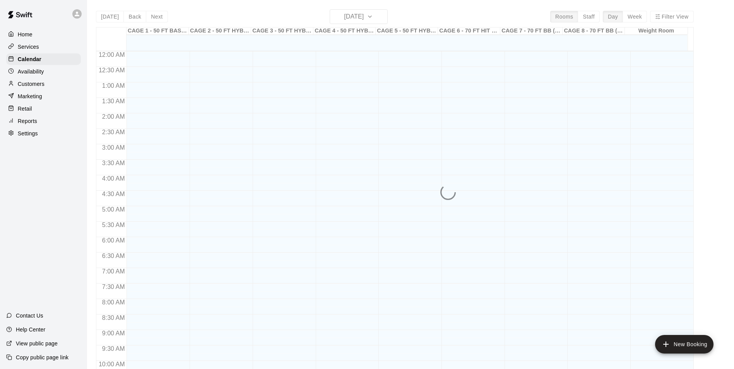
scroll to position [393, 0]
